Goal: Task Accomplishment & Management: Use online tool/utility

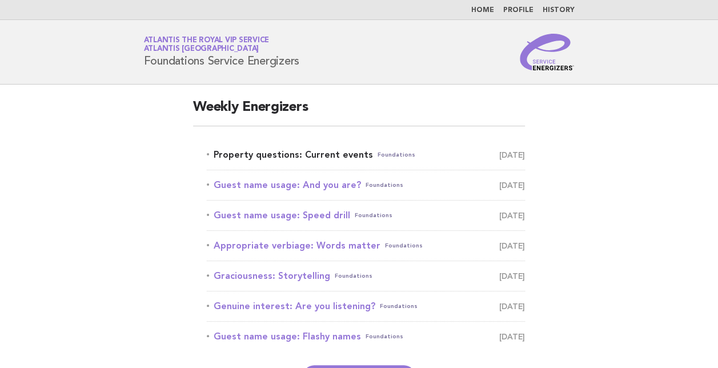
click at [249, 151] on link "Property questions: Current events Foundations August 11" at bounding box center [366, 155] width 318 height 16
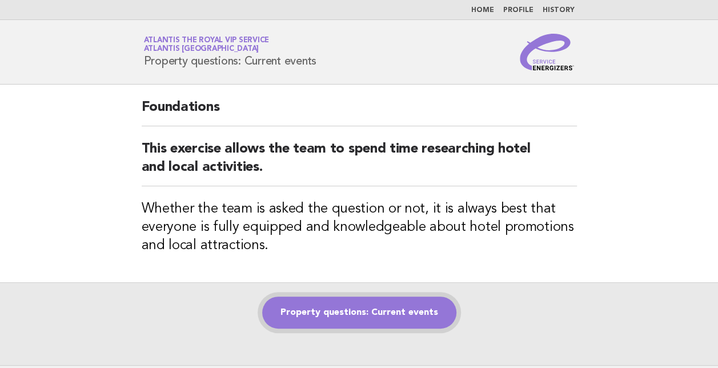
click at [373, 311] on link "Property questions: Current events" at bounding box center [359, 312] width 194 height 32
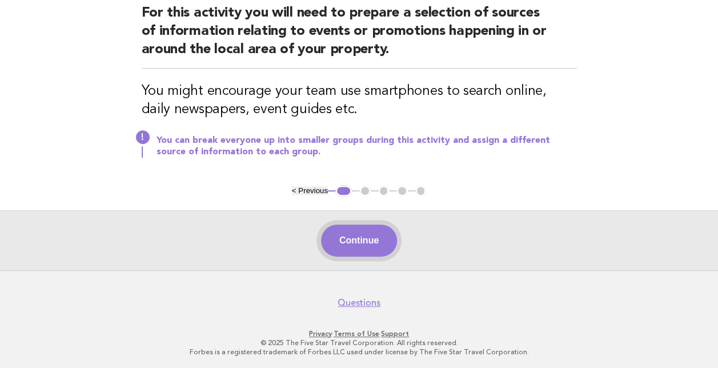
click at [359, 231] on button "Continue" at bounding box center [359, 240] width 76 height 32
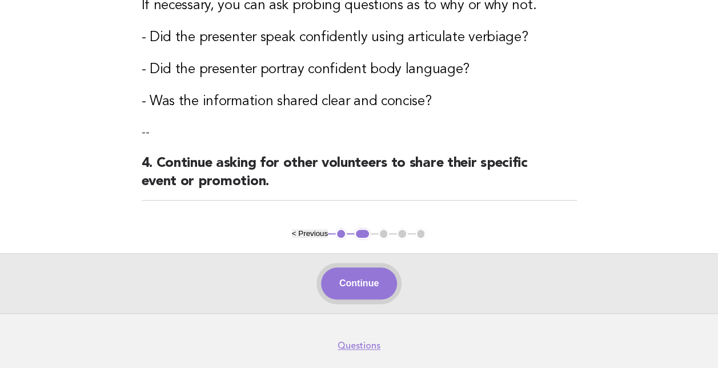
click at [354, 270] on button "Continue" at bounding box center [359, 283] width 76 height 32
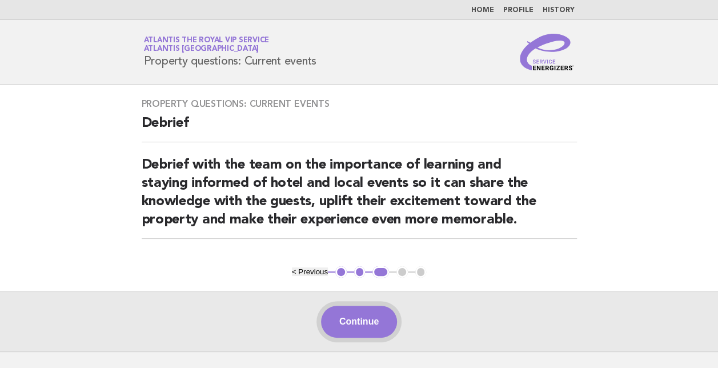
click at [373, 316] on button "Continue" at bounding box center [359, 321] width 76 height 32
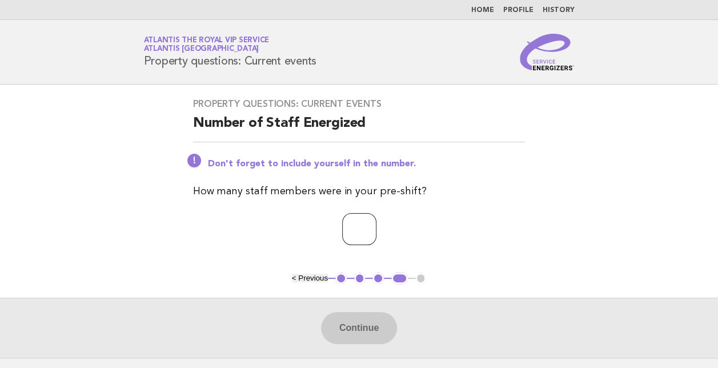
click at [347, 230] on input "number" at bounding box center [359, 229] width 34 height 32
type input "**"
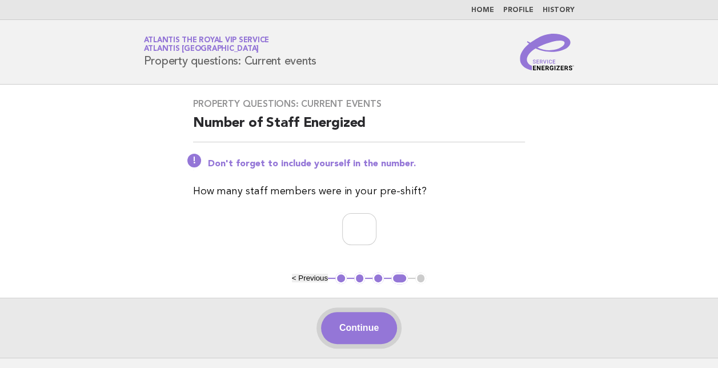
click at [351, 317] on button "Continue" at bounding box center [359, 328] width 76 height 32
